Goal: Browse casually: Explore the website without a specific task or goal

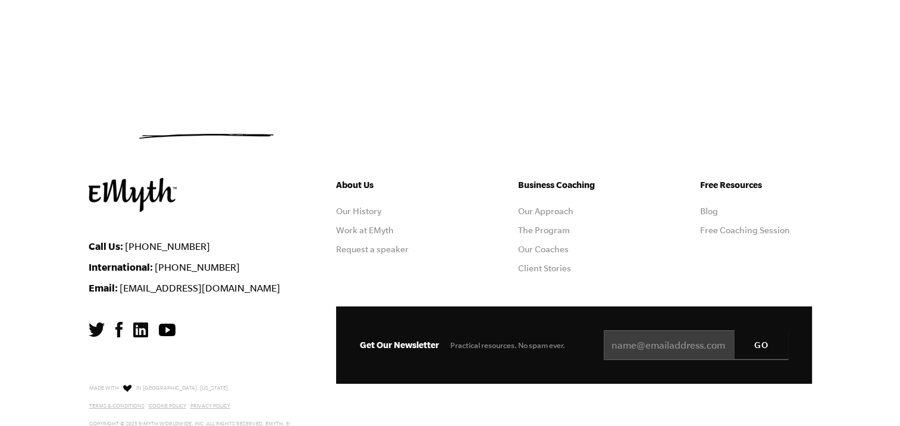
scroll to position [357, 0]
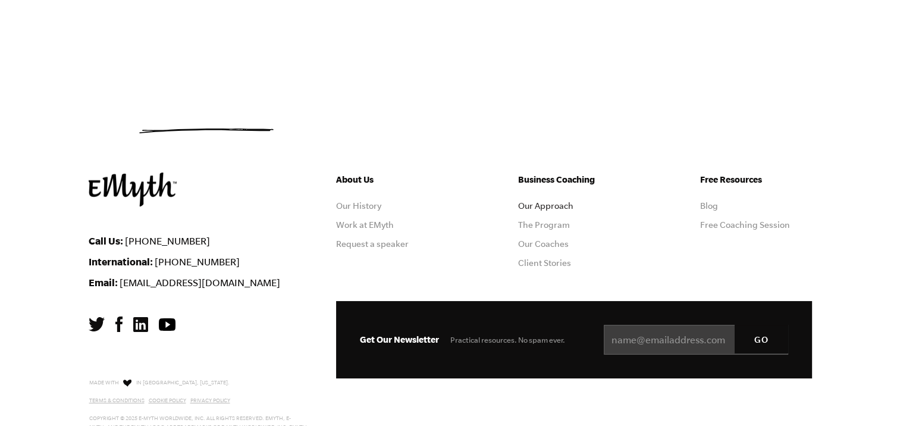
click at [562, 203] on link "Our Approach" at bounding box center [545, 206] width 55 height 10
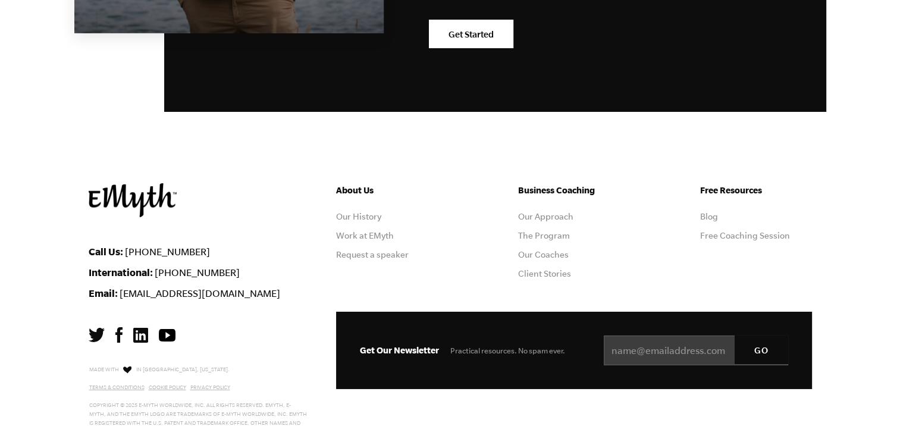
scroll to position [3861, 0]
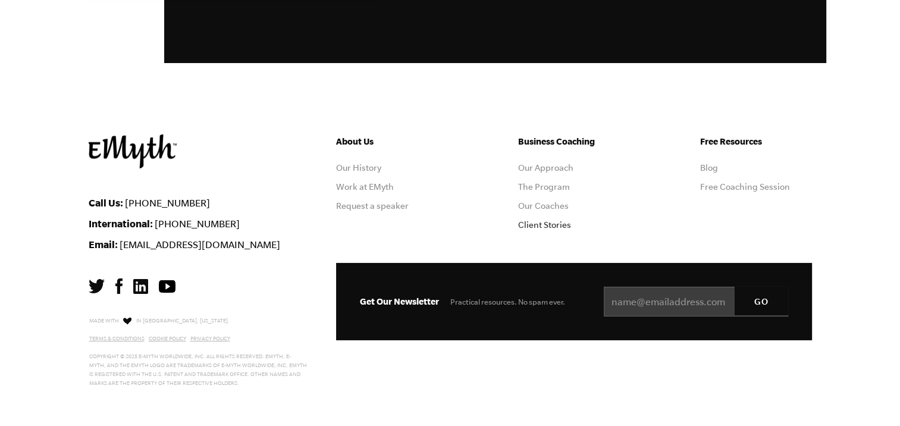
click at [536, 224] on link "Client Stories" at bounding box center [544, 225] width 53 height 10
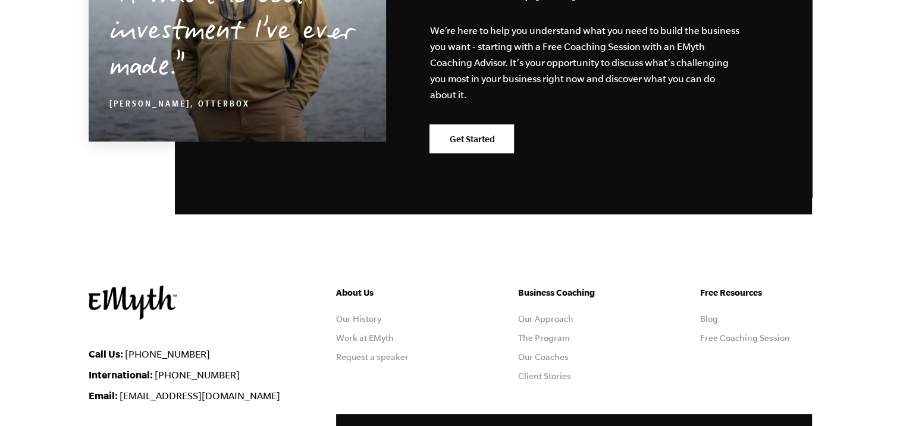
scroll to position [1547, 0]
